Goal: Information Seeking & Learning: Learn about a topic

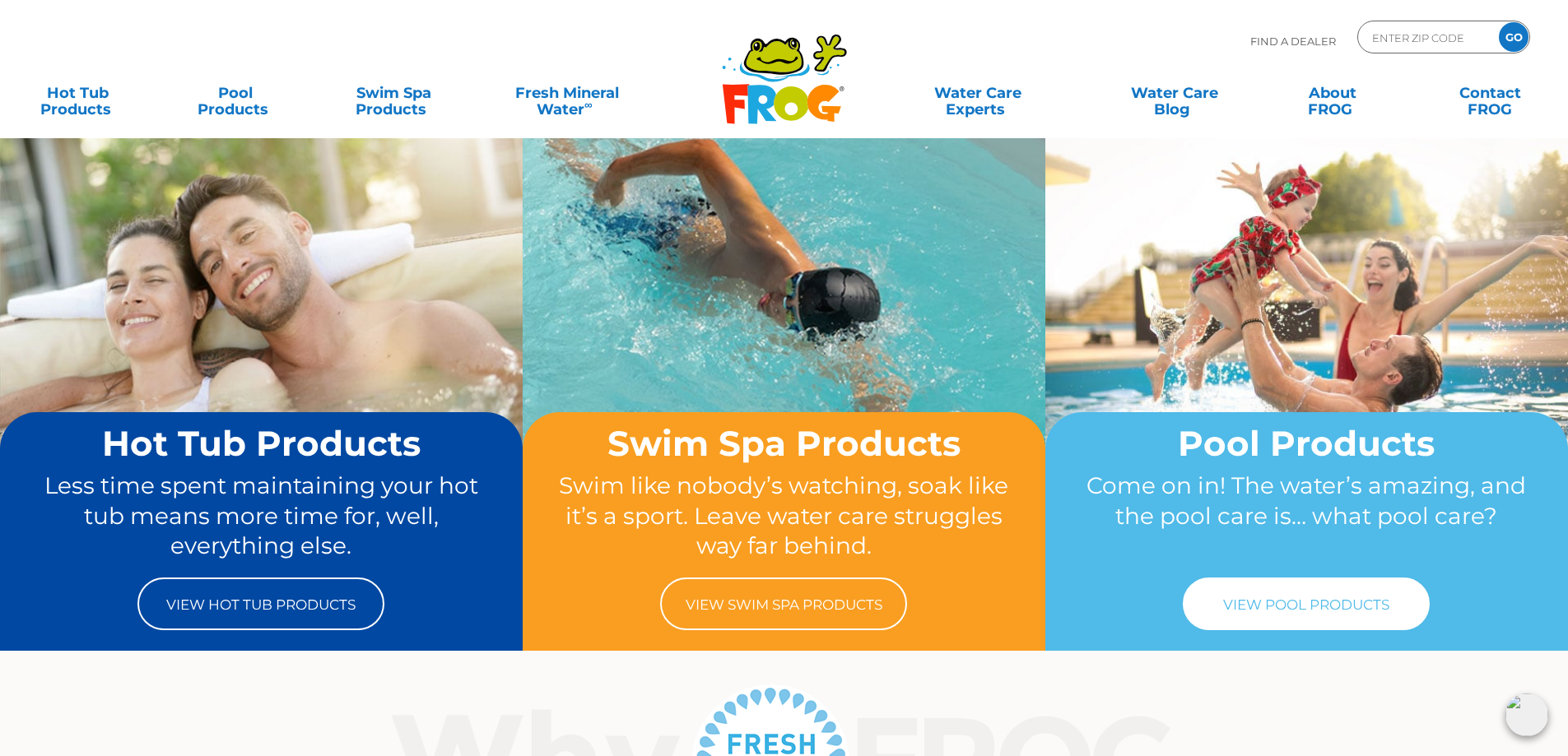
click at [1363, 610] on link "View Pool Products" at bounding box center [1306, 604] width 247 height 53
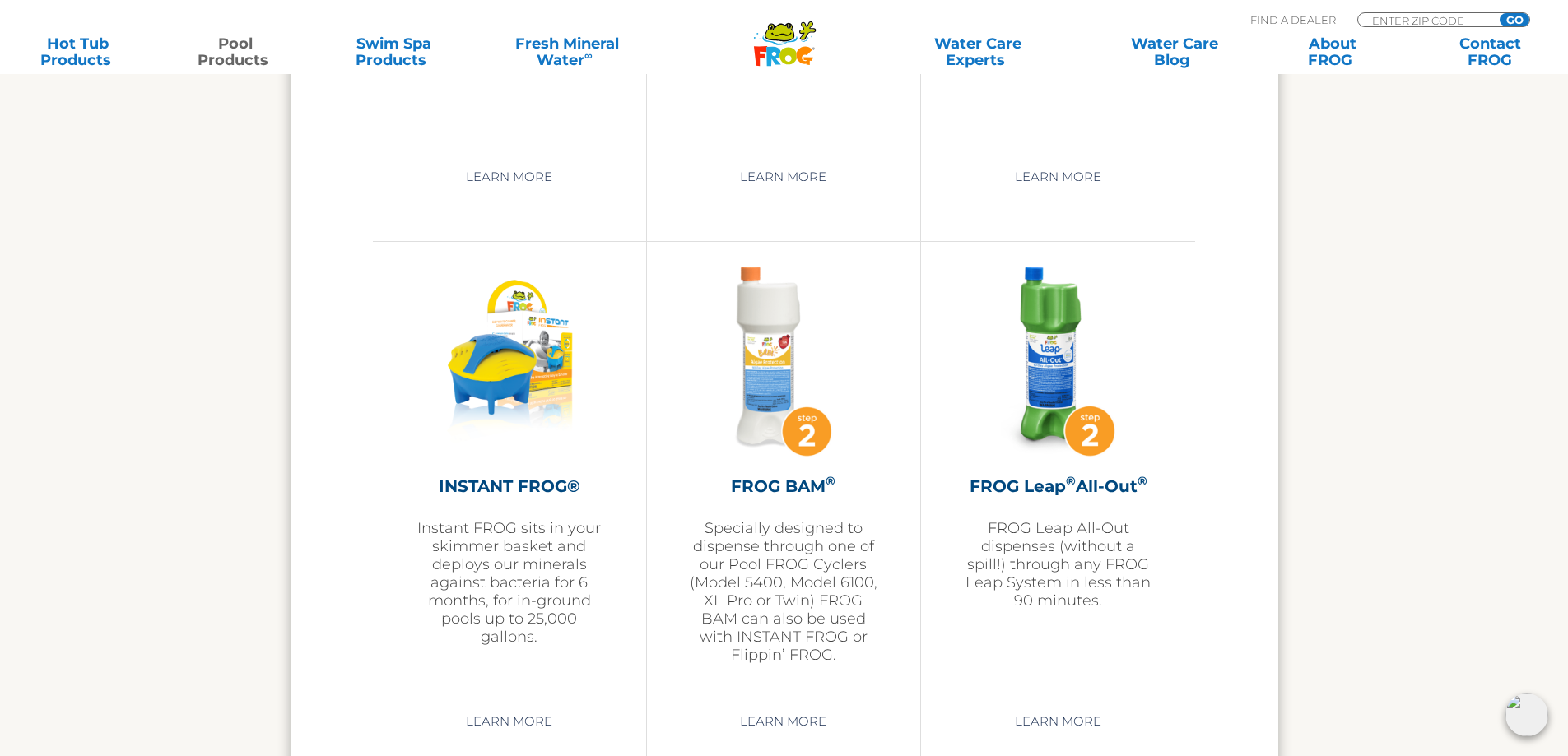
scroll to position [3880, 0]
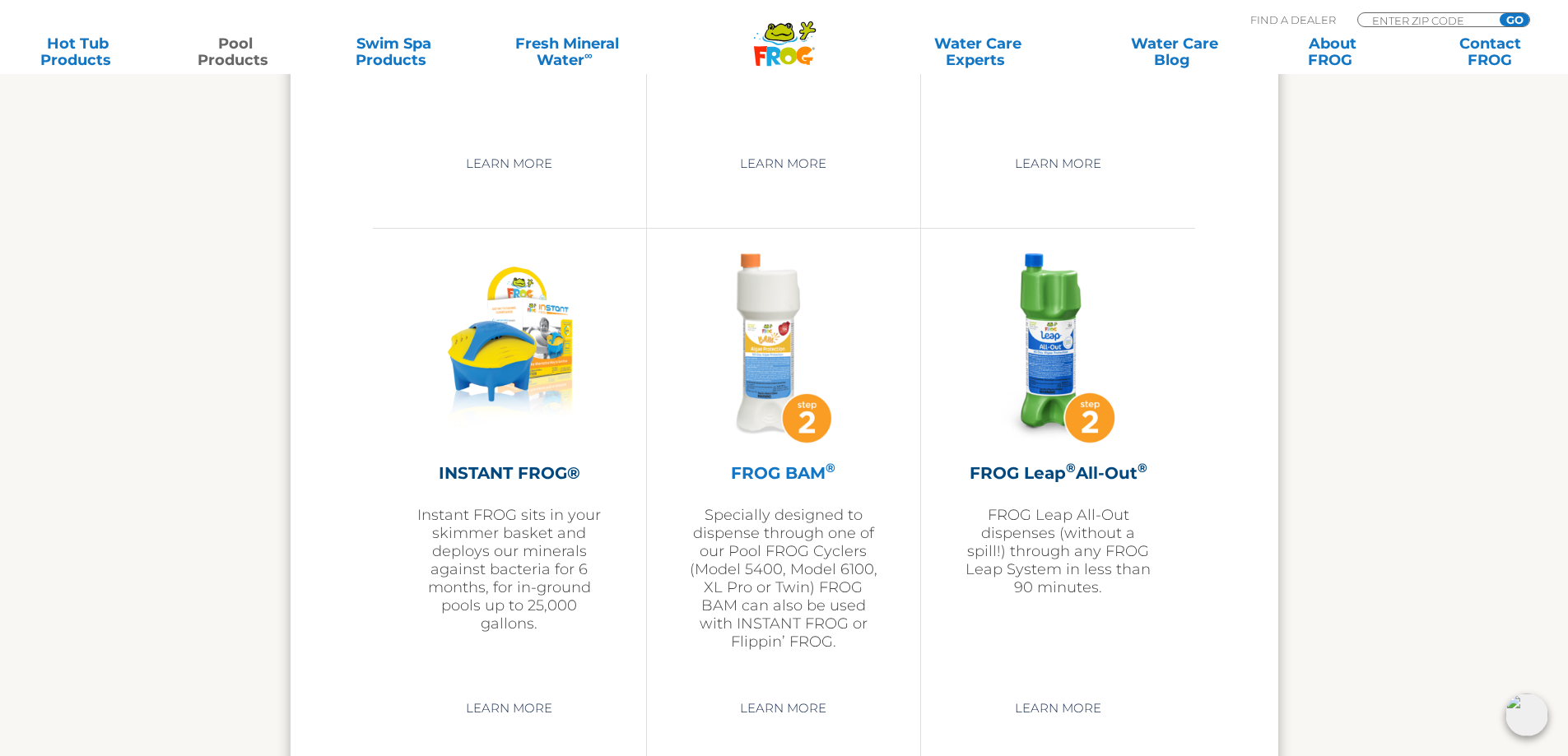
click at [784, 371] on img at bounding box center [783, 349] width 191 height 191
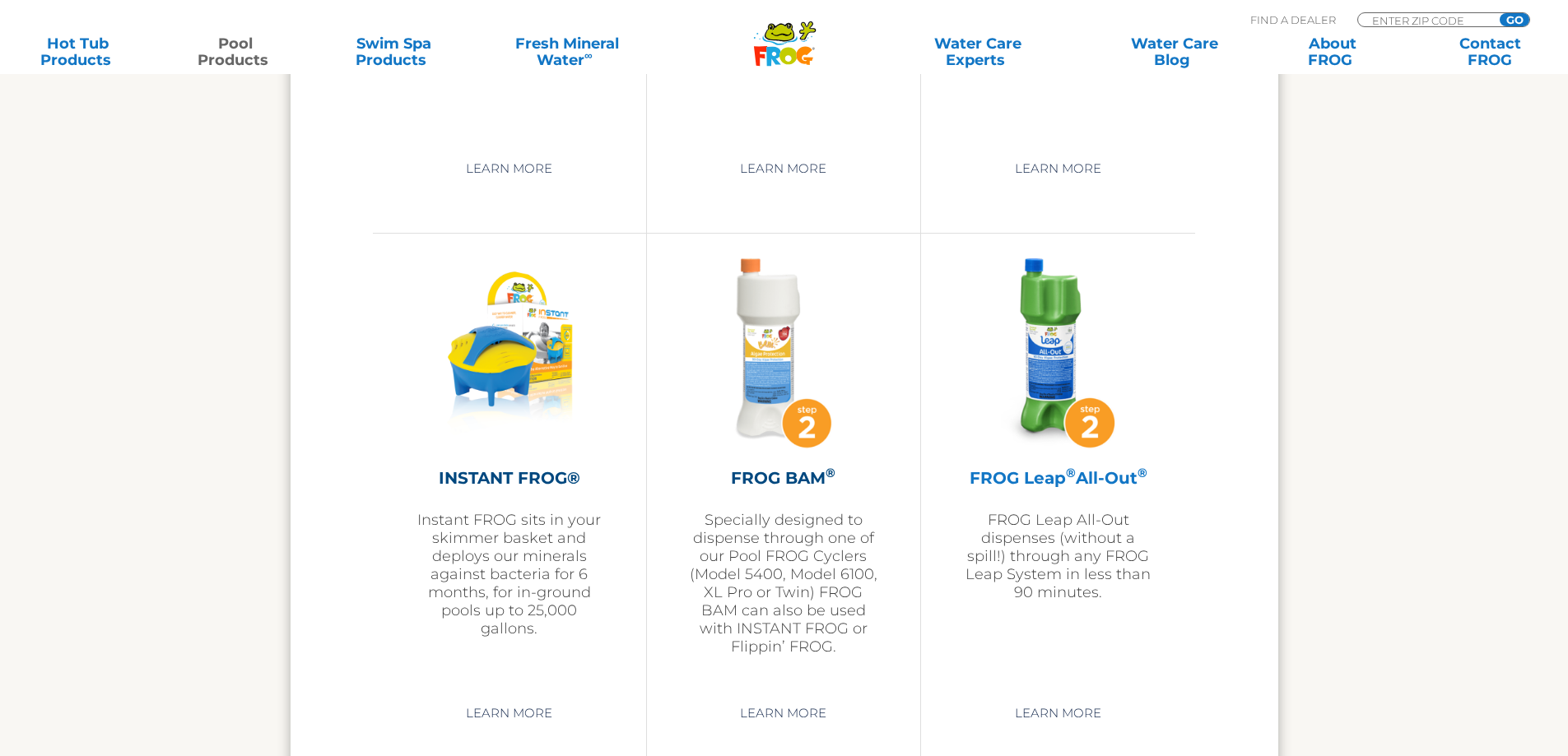
scroll to position [3880, 0]
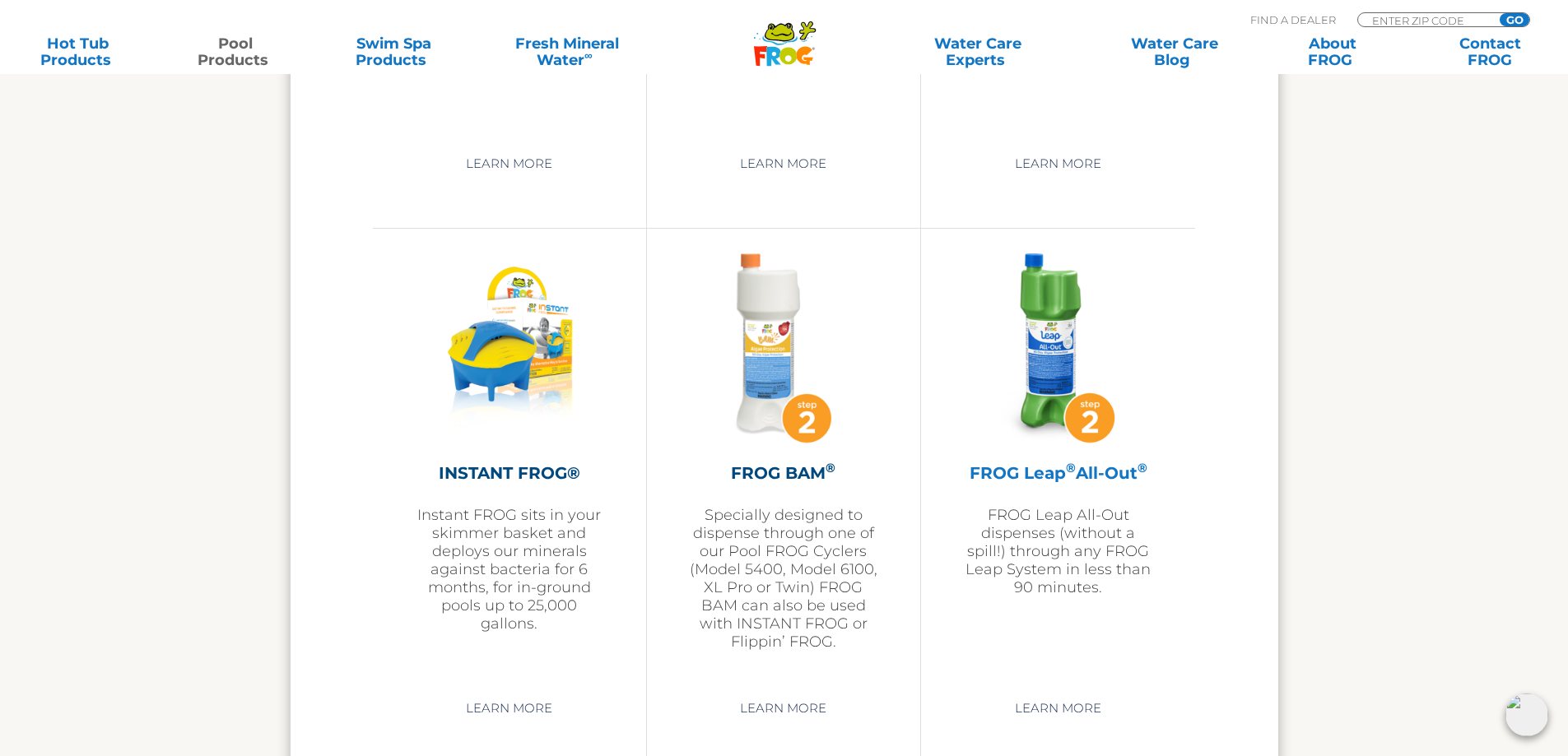
click at [1051, 363] on img at bounding box center [1058, 349] width 191 height 191
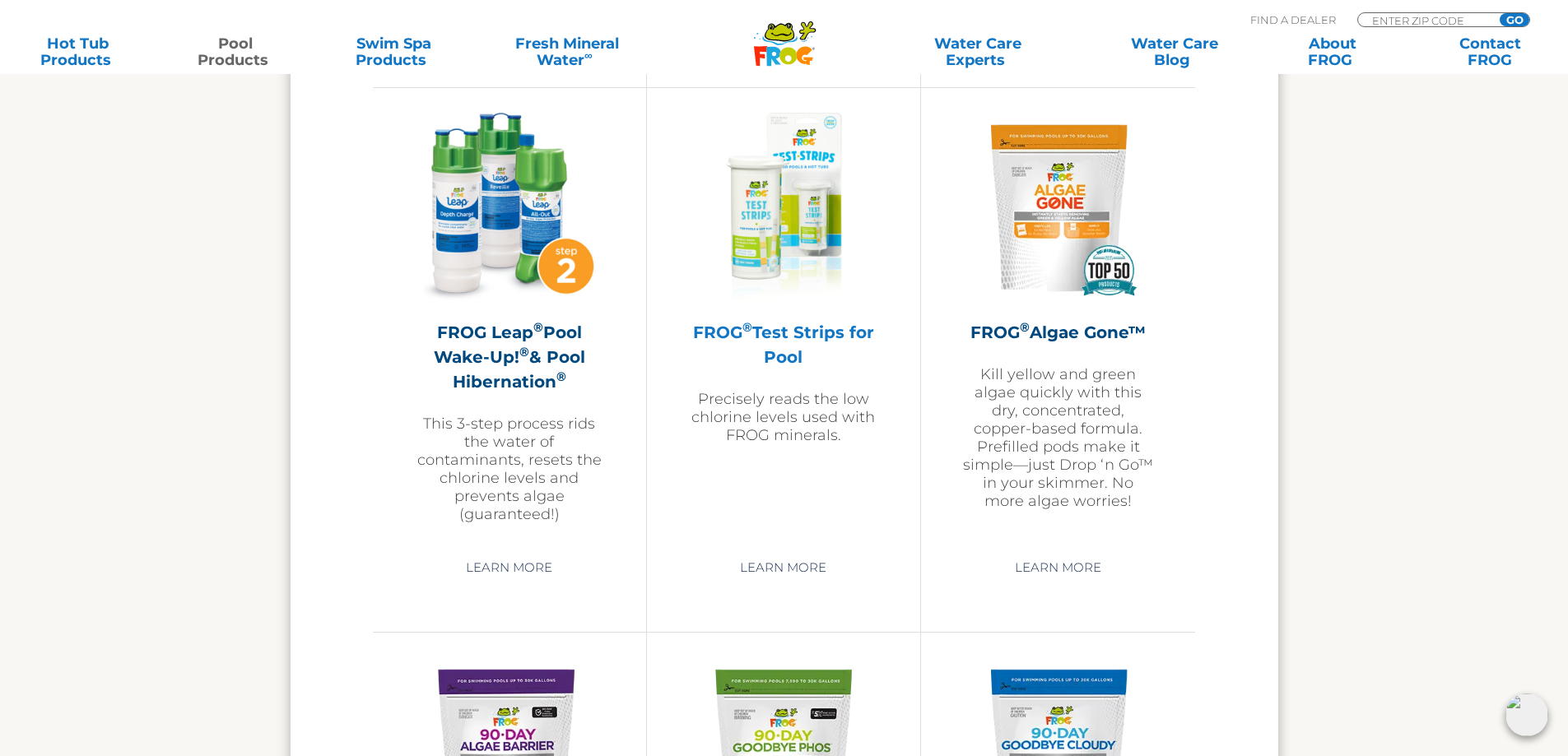
scroll to position [4620, 0]
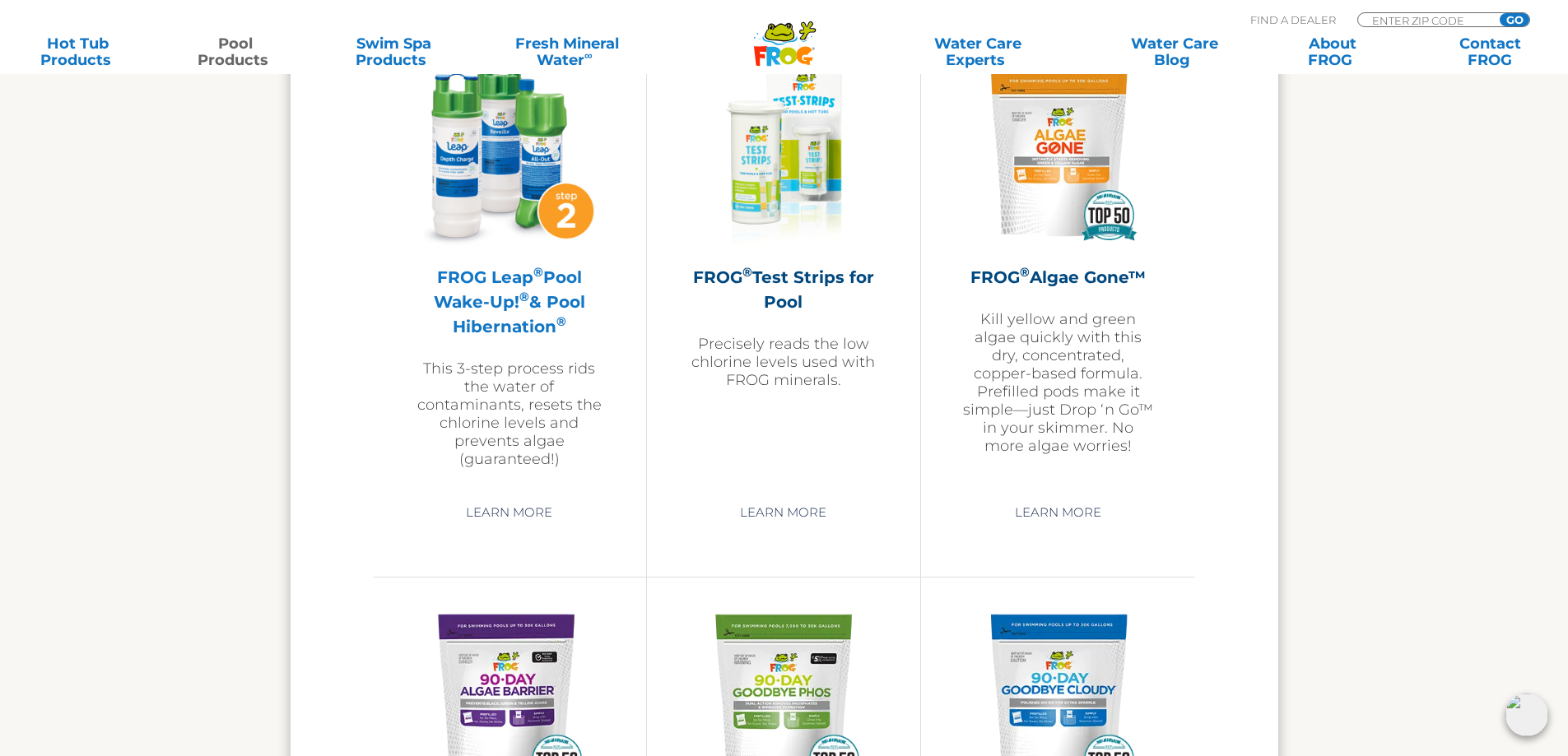
click at [511, 180] on img at bounding box center [509, 152] width 191 height 191
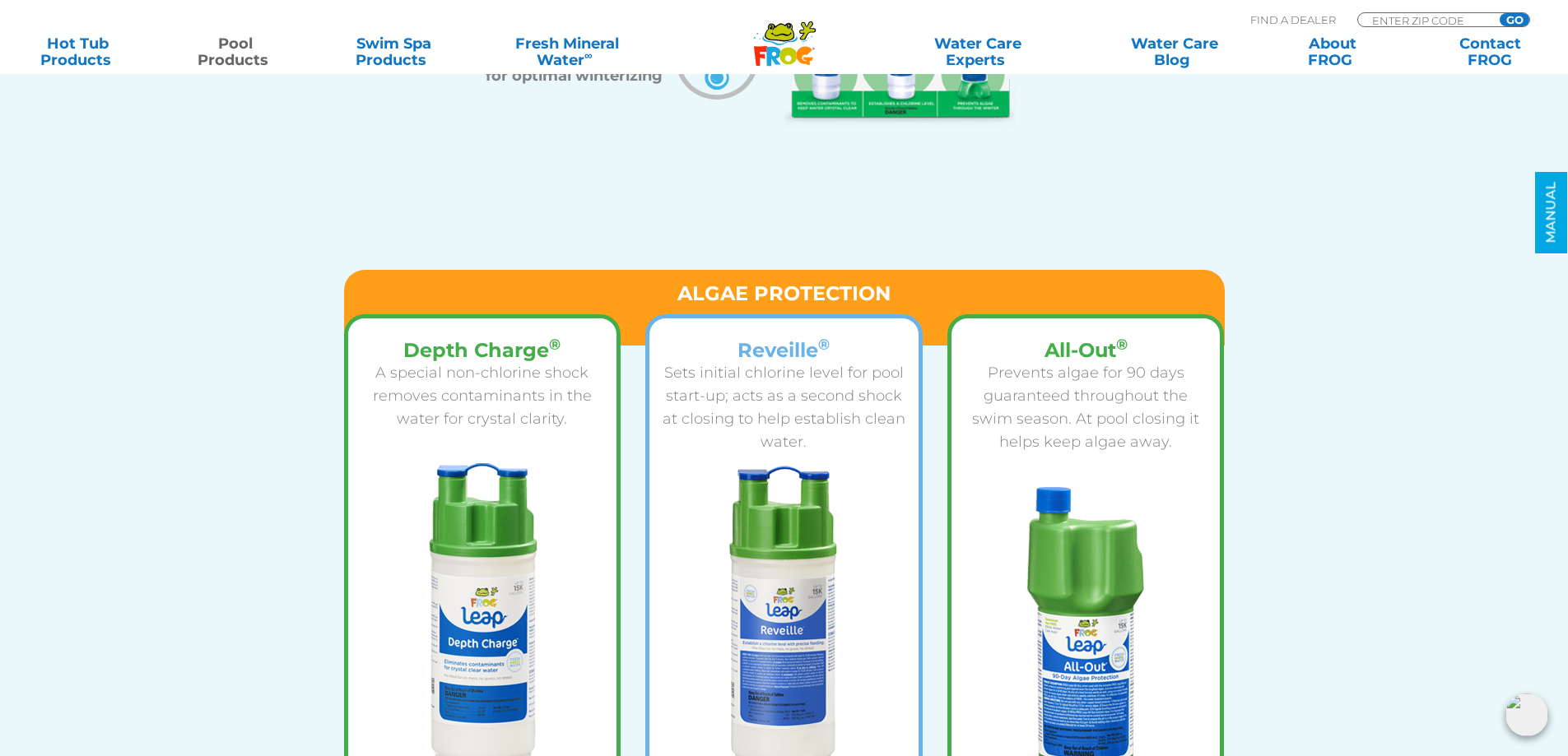
scroll to position [2303, 0]
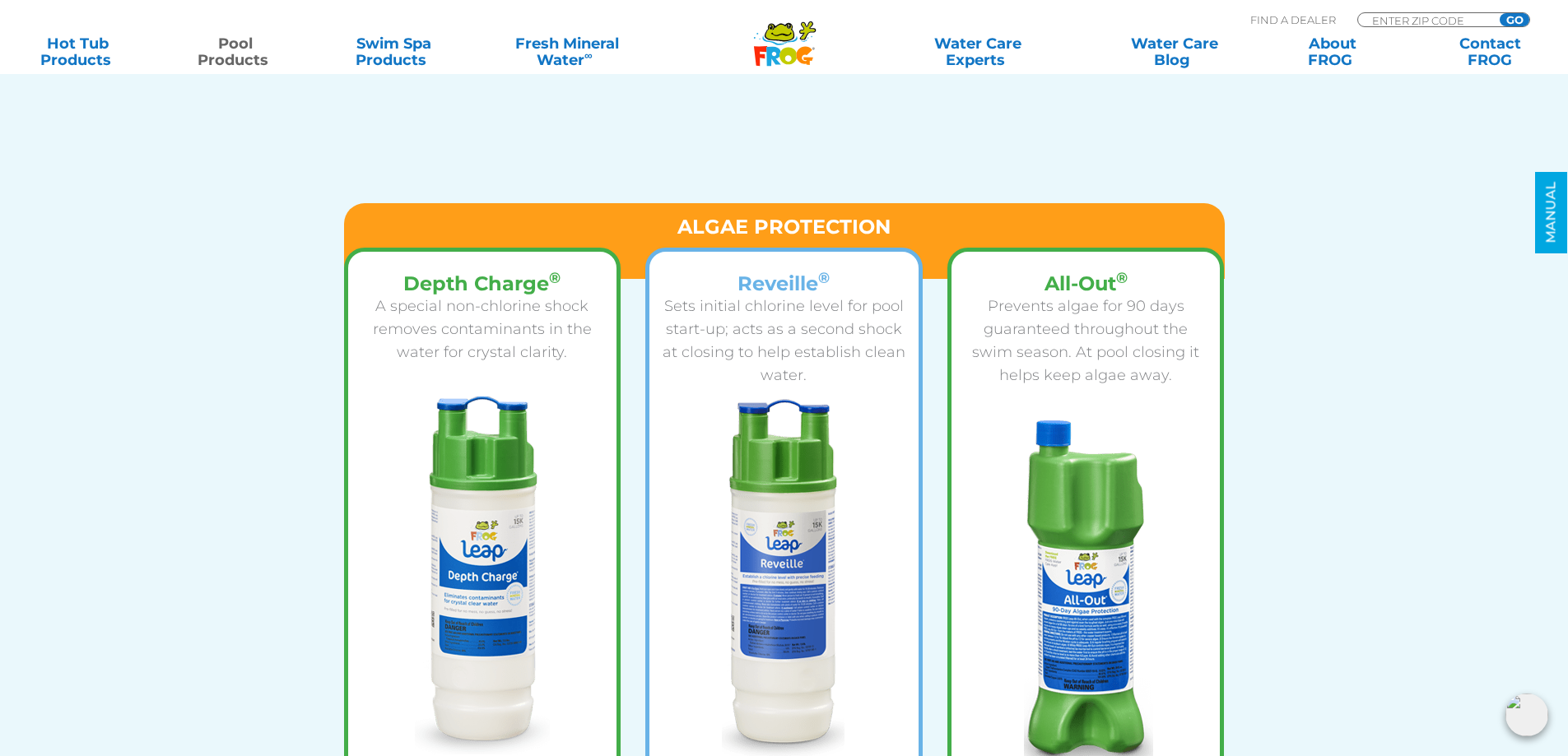
click at [775, 284] on h4 "Reveille ®" at bounding box center [784, 283] width 245 height 22
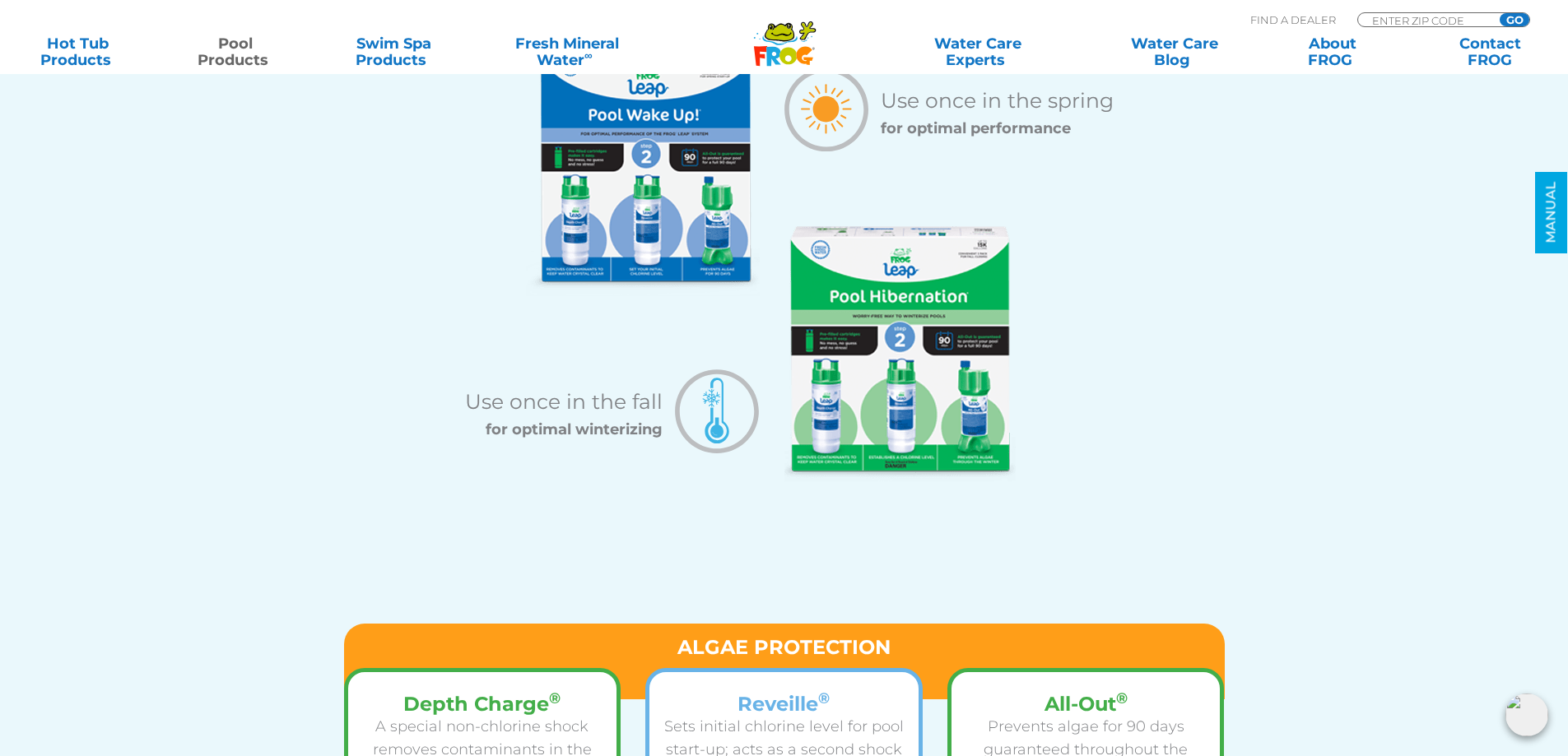
scroll to position [1645, 0]
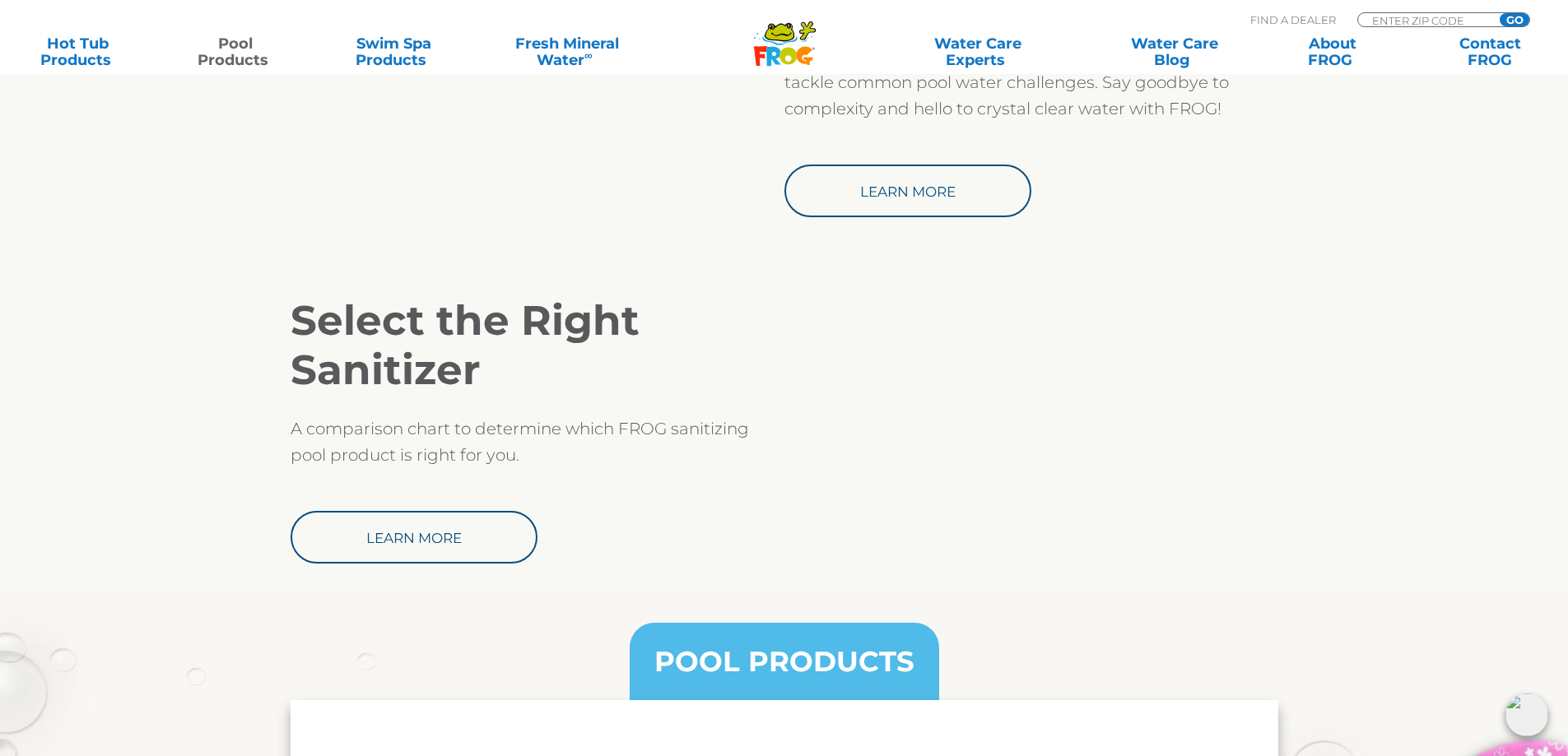
scroll to position [1248, 0]
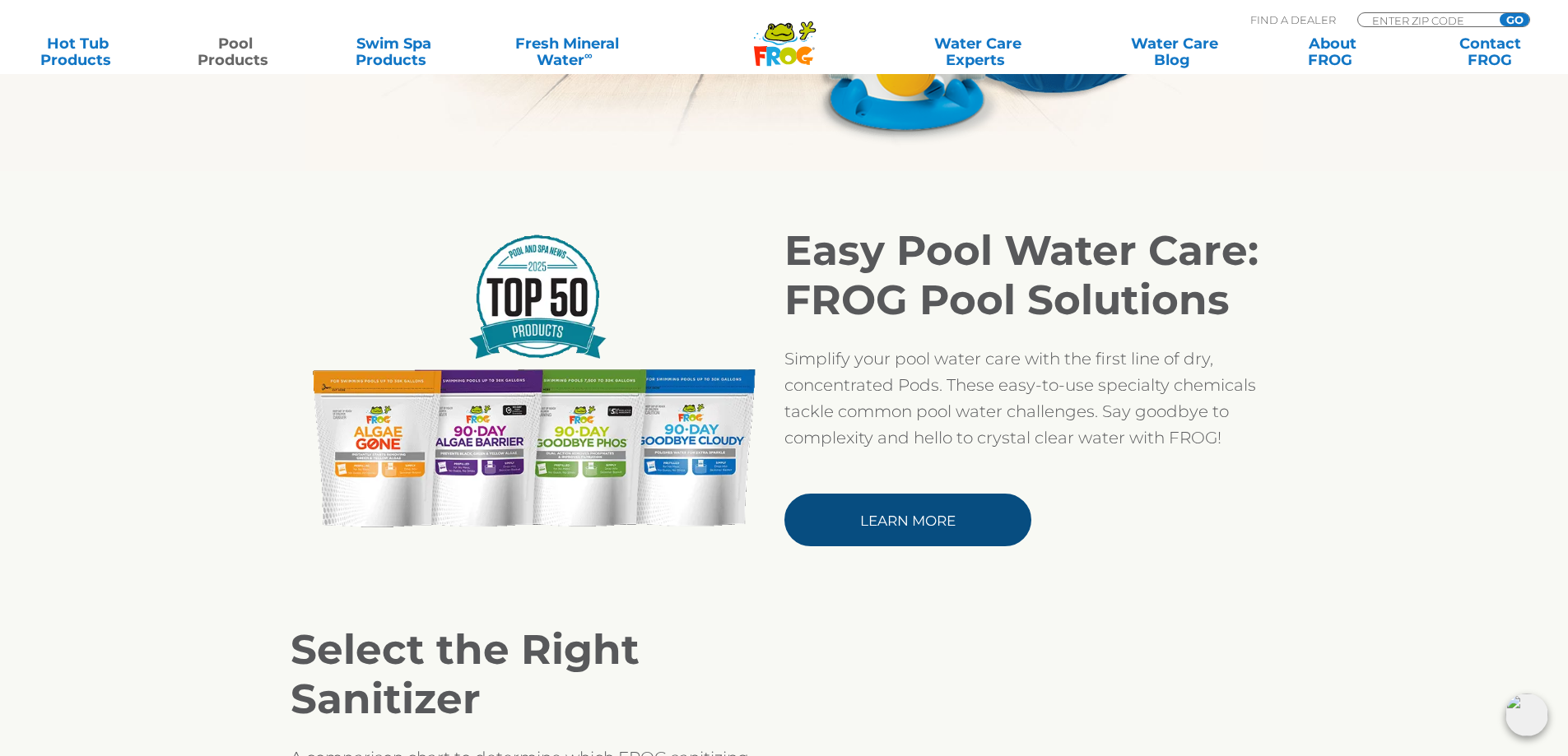
click at [920, 523] on link "Learn More" at bounding box center [908, 520] width 247 height 53
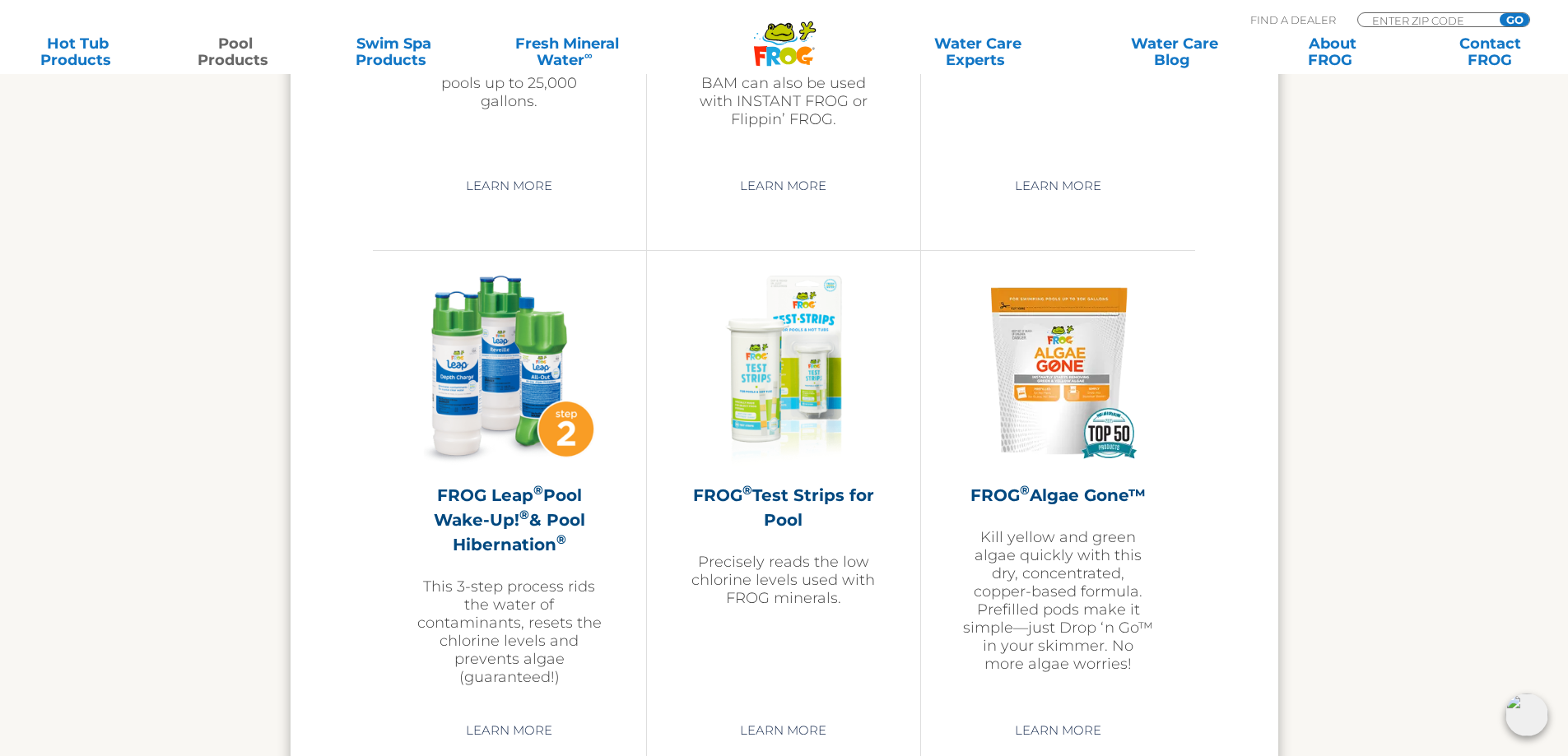
scroll to position [4374, 0]
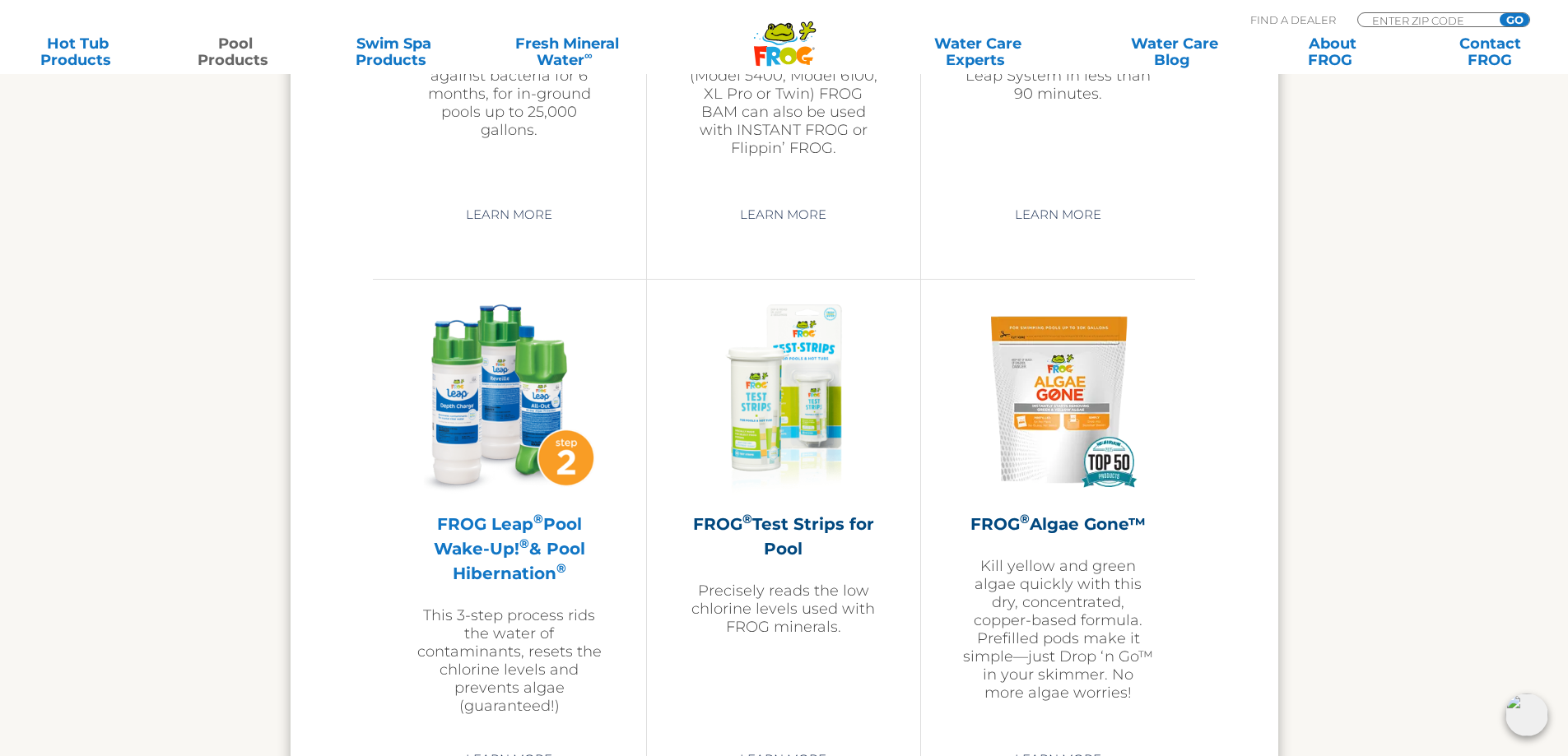
click at [505, 414] on img at bounding box center [509, 400] width 191 height 191
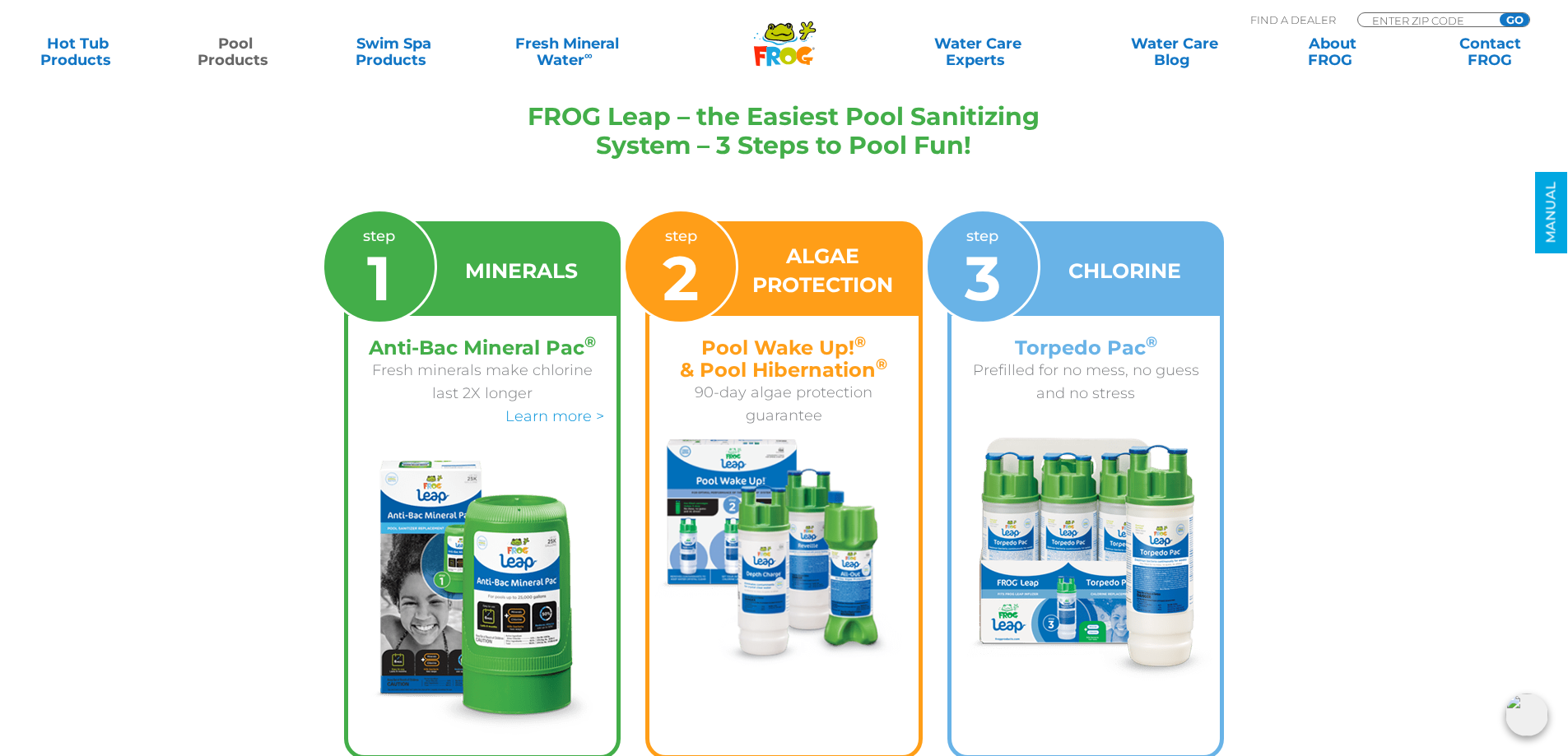
scroll to position [3208, 0]
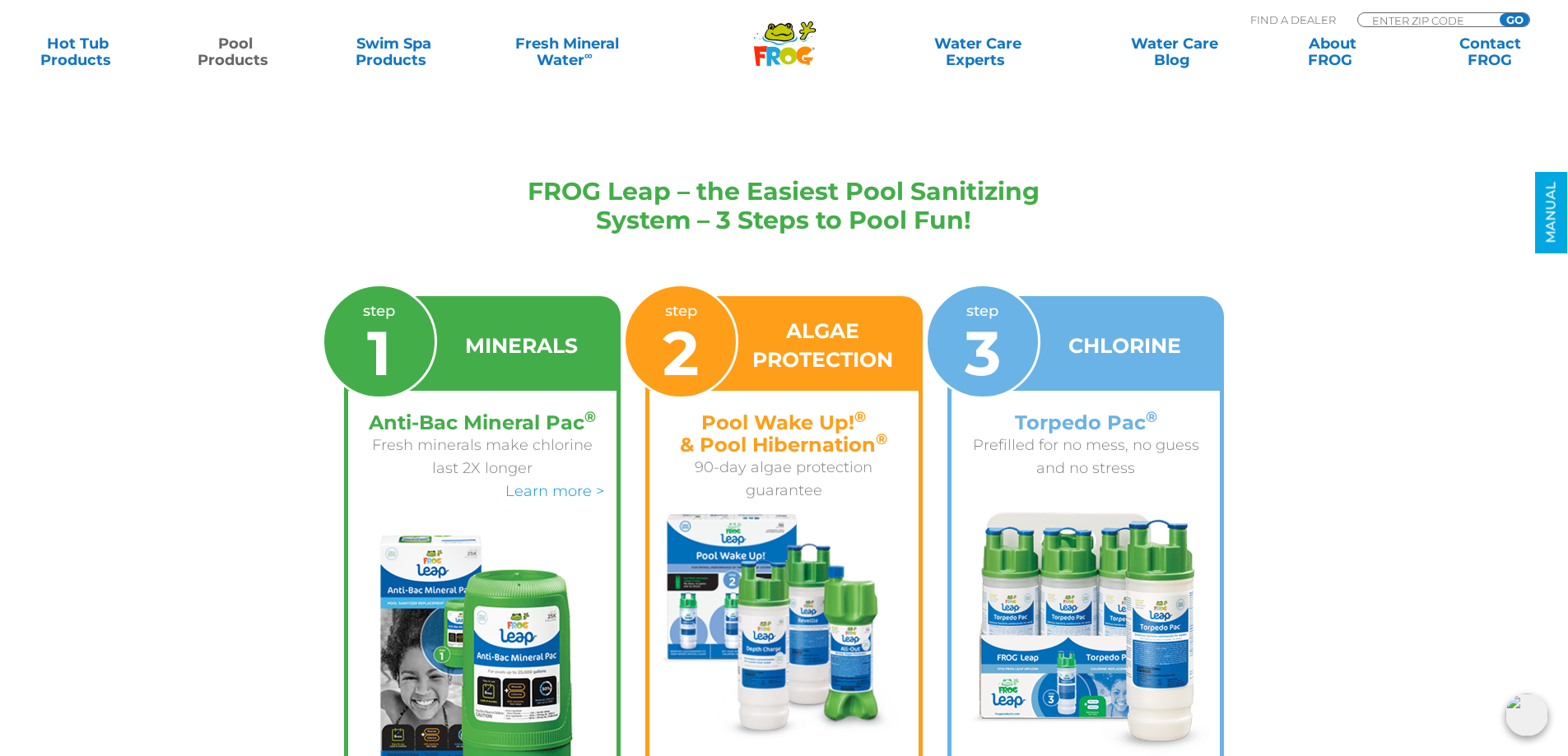
click at [1076, 426] on h4 "Torpedo Pac ®" at bounding box center [1086, 422] width 245 height 22
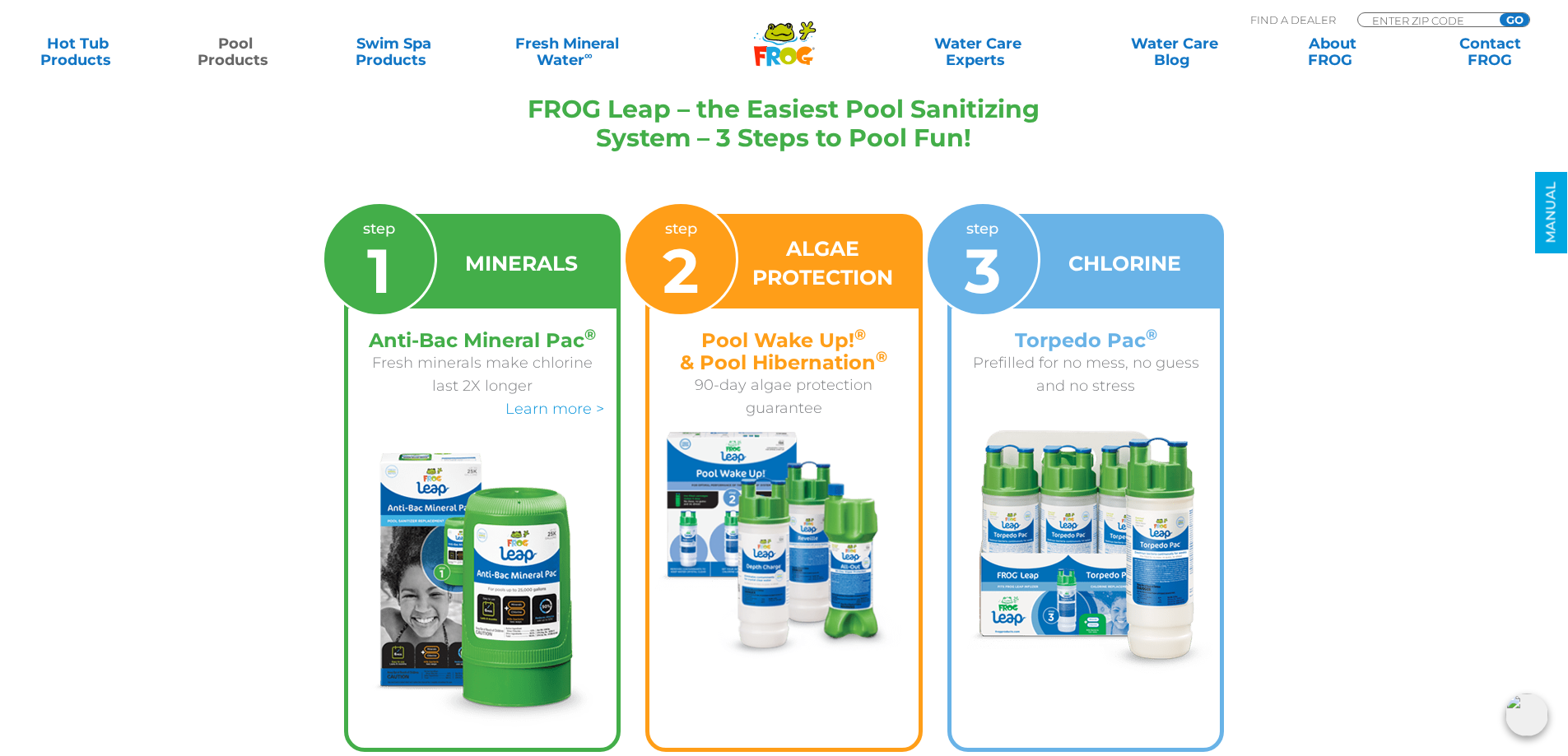
scroll to position [3373, 0]
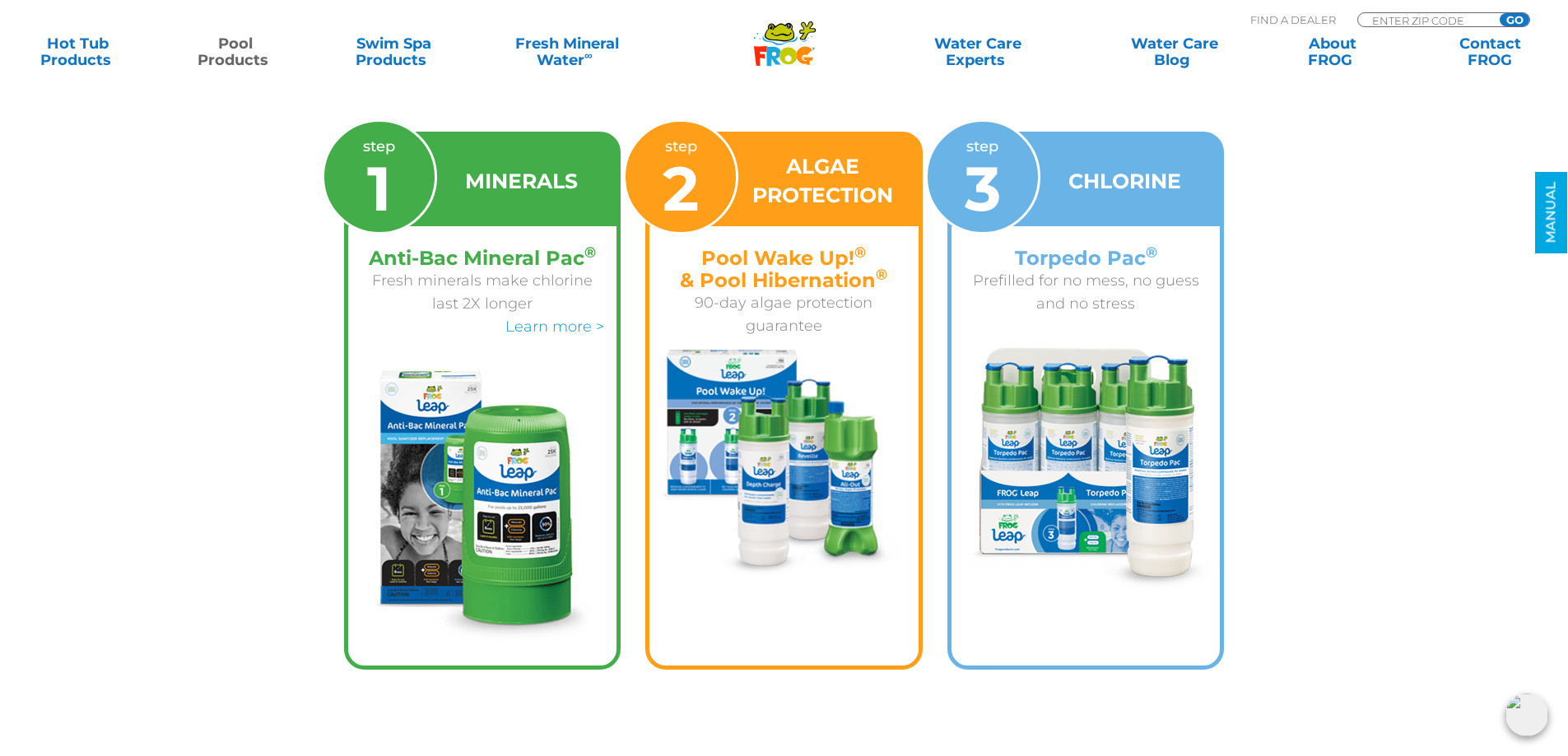
click at [1095, 401] on img at bounding box center [1086, 469] width 256 height 244
click at [995, 199] on span "3" at bounding box center [982, 188] width 36 height 76
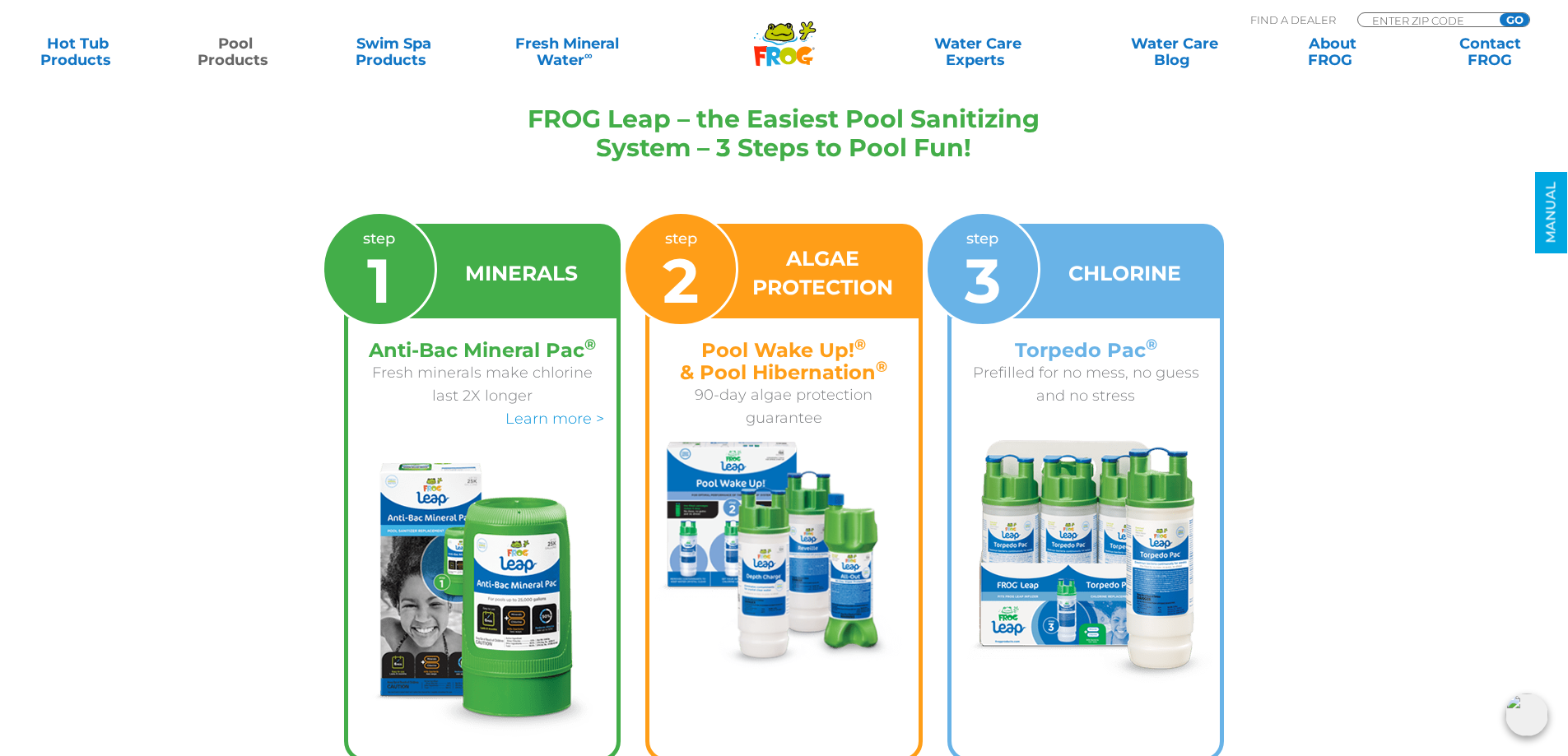
scroll to position [3291, 0]
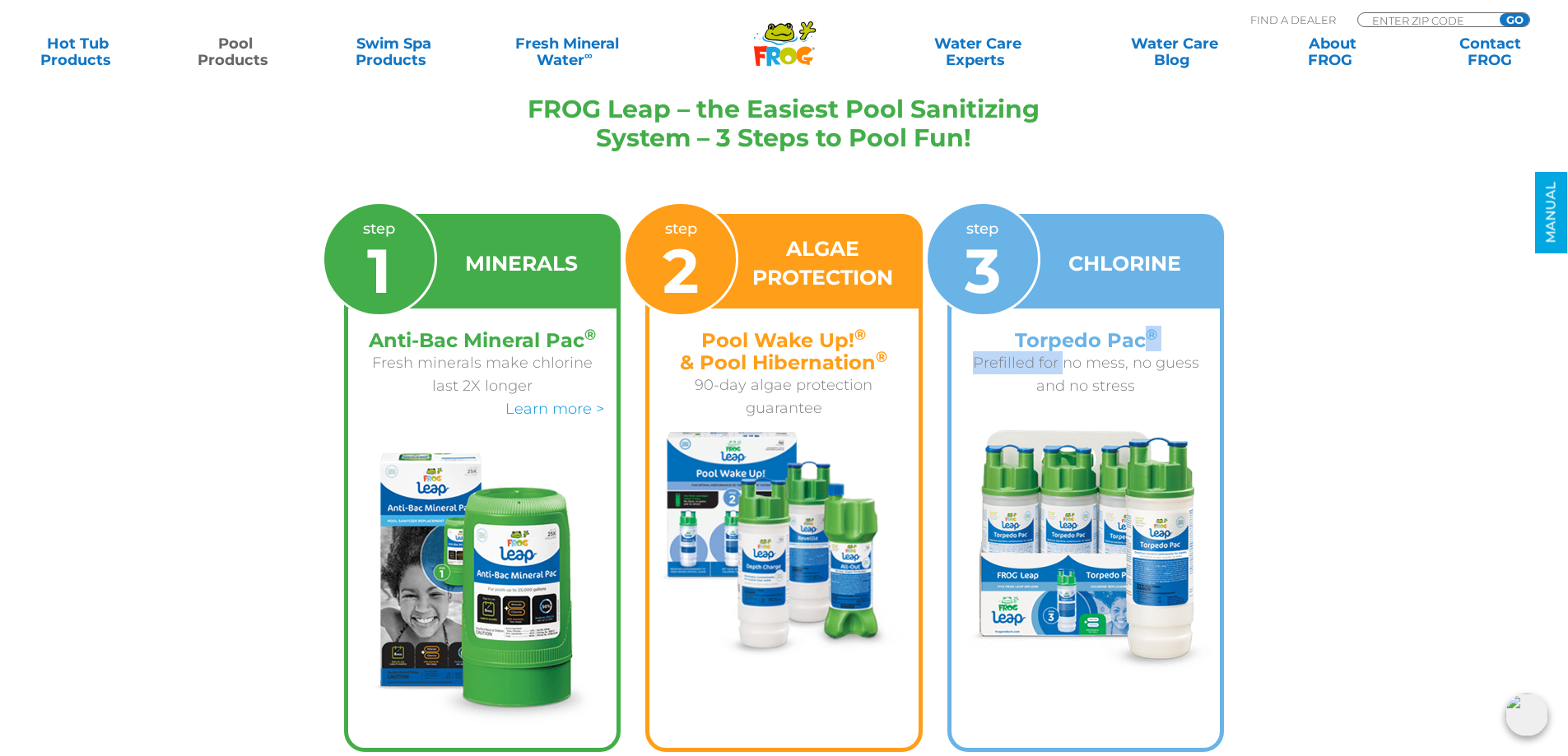
drag, startPoint x: 1142, startPoint y: 341, endPoint x: 1126, endPoint y: 327, distance: 21.3
click at [1086, 341] on h4 "Torpedo Pac ®" at bounding box center [1086, 340] width 245 height 22
drag, startPoint x: 1142, startPoint y: 342, endPoint x: 1014, endPoint y: 345, distance: 128.0
click at [1014, 345] on h4 "Torpedo Pac ®" at bounding box center [1086, 340] width 245 height 22
copy h4 "Torpedo Pac"
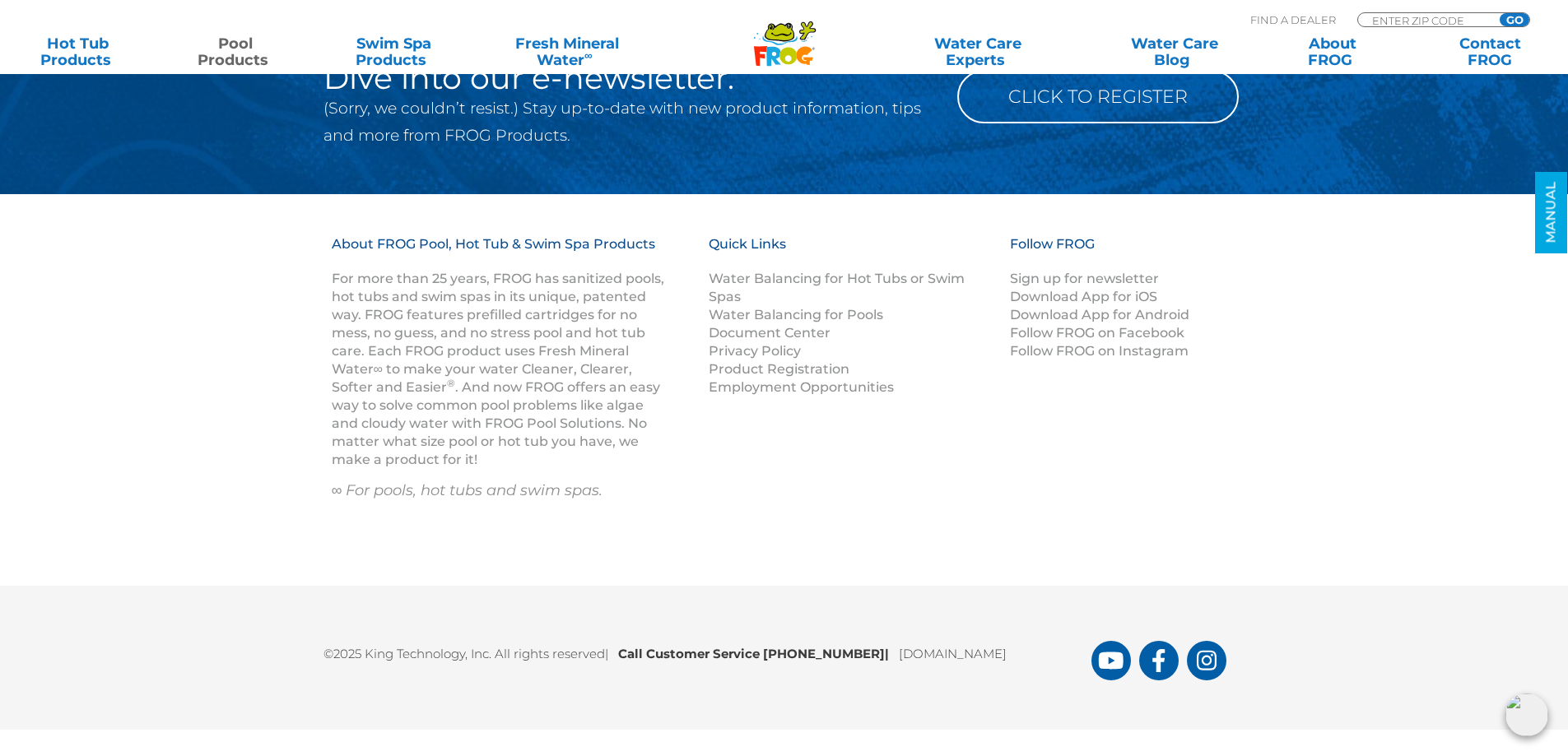
scroll to position [8026, 0]
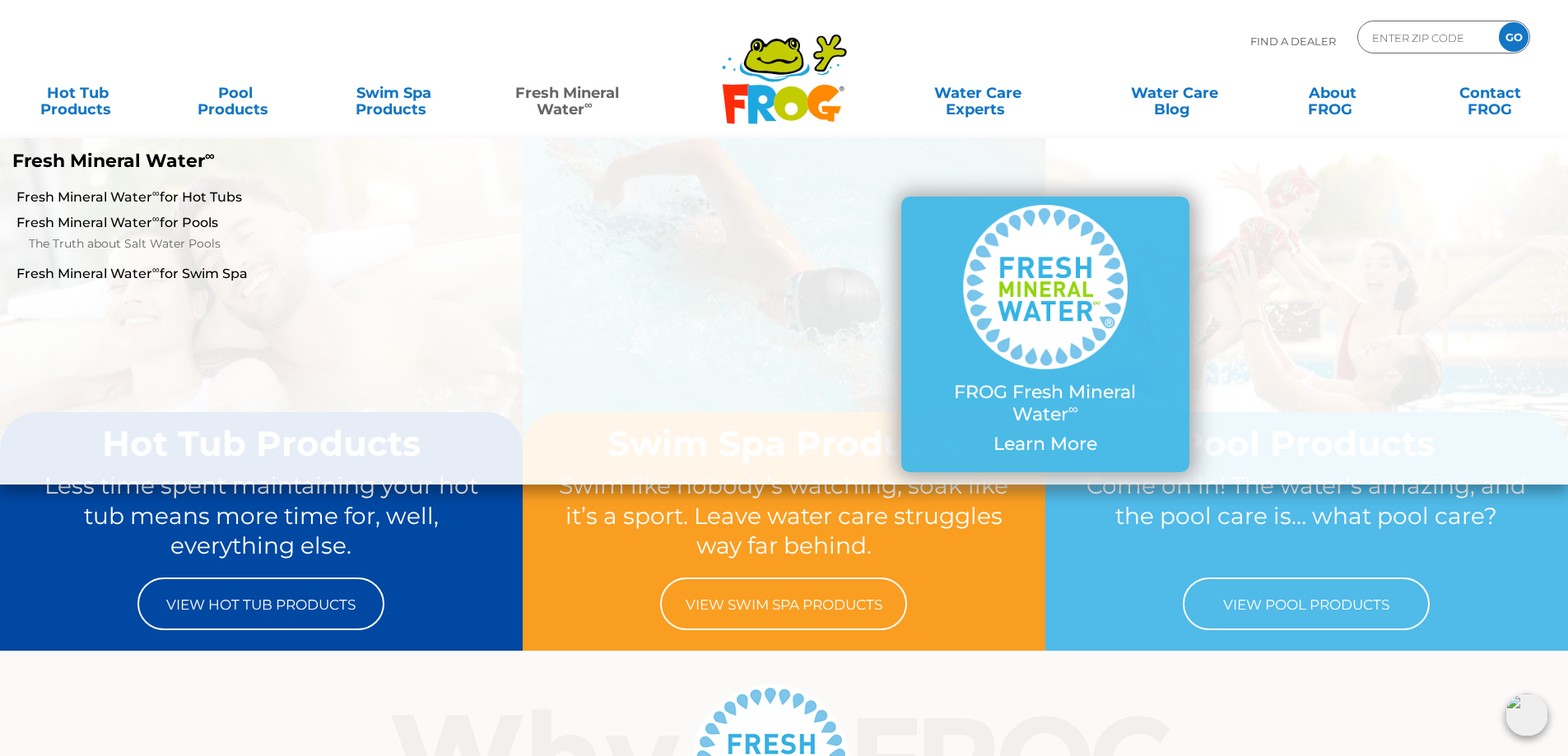
click at [561, 94] on link "Fresh Mineral Water ∞" at bounding box center [566, 92] width 154 height 33
click at [70, 224] on link "Fresh Mineral Water ∞ for Pools" at bounding box center [269, 223] width 506 height 18
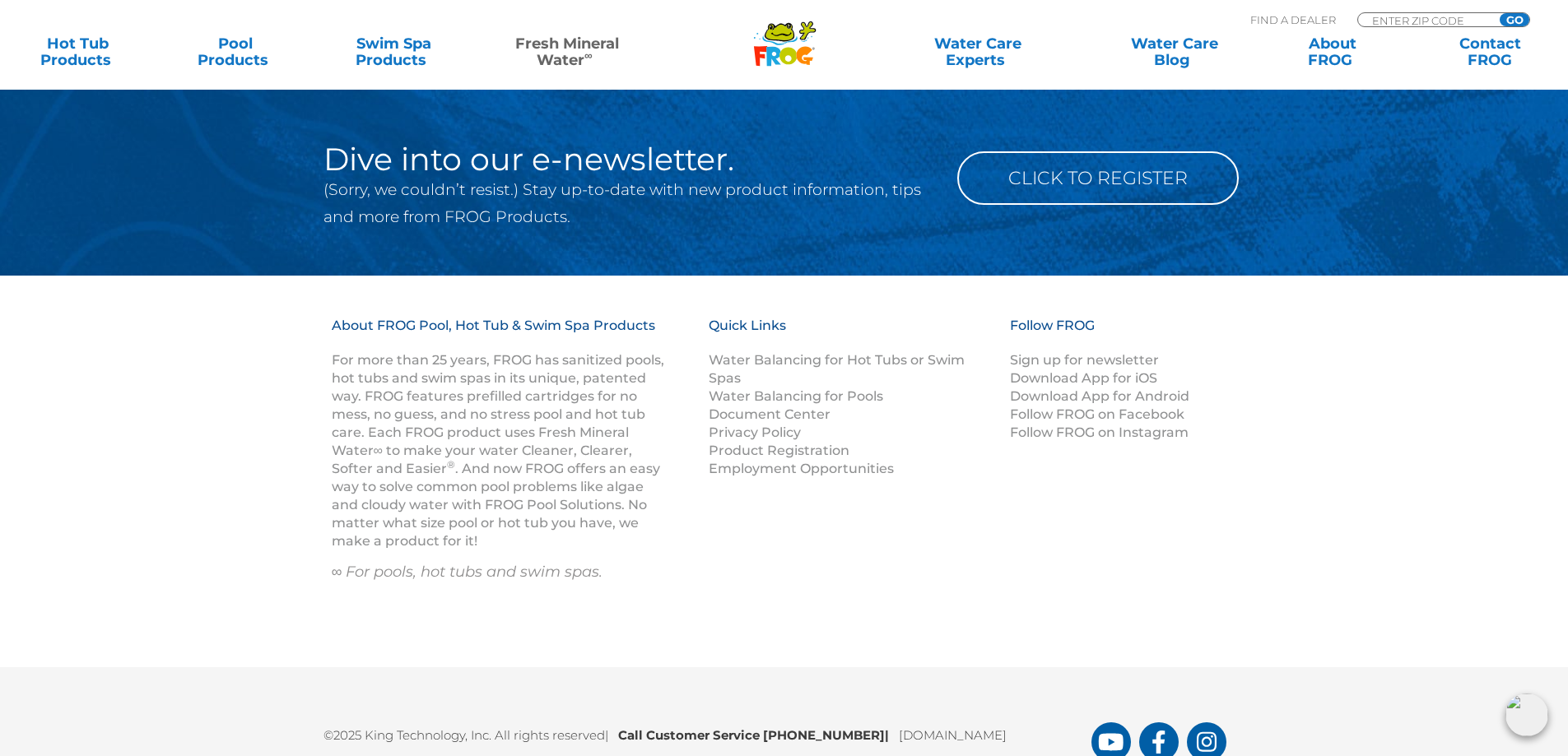
scroll to position [2889, 0]
